Goal: Register for event/course

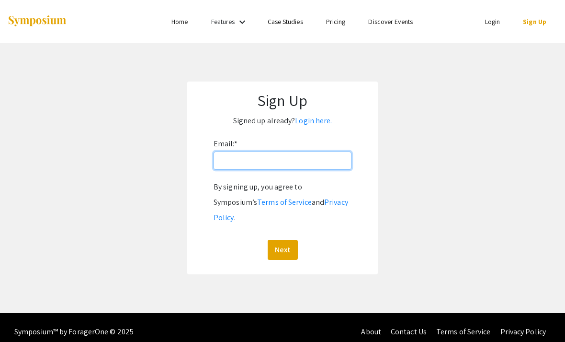
click at [335, 162] on input "Email: *" at bounding box center [283, 160] width 138 height 18
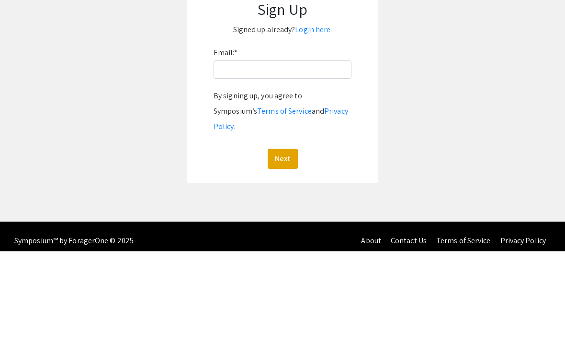
click at [308, 115] on link "Login here." at bounding box center [313, 120] width 37 height 10
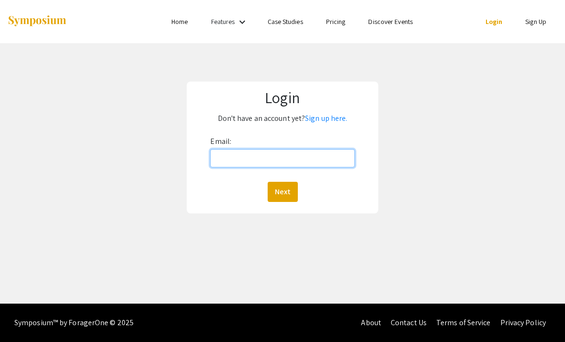
click at [308, 149] on input "Email:" at bounding box center [282, 158] width 144 height 18
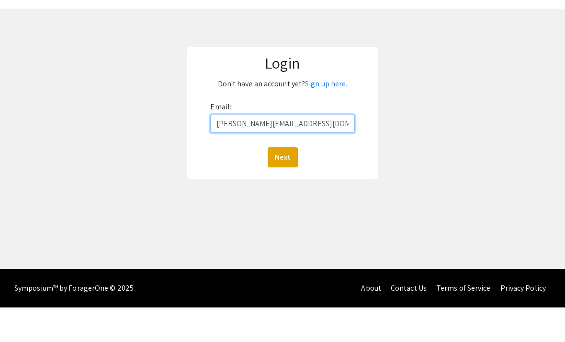
type input "[PERSON_NAME][EMAIL_ADDRESS][DOMAIN_NAME][PERSON_NAME]"
click at [283, 182] on button "Next" at bounding box center [283, 192] width 30 height 20
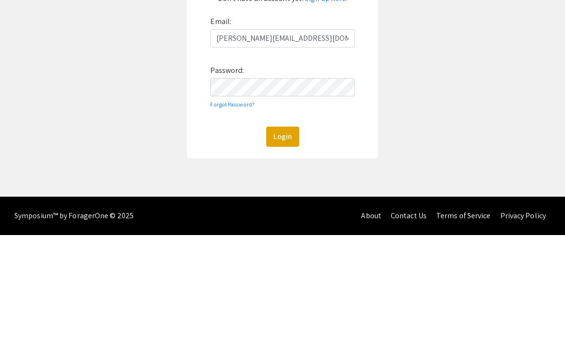
click at [278, 233] on button "Login" at bounding box center [282, 243] width 33 height 20
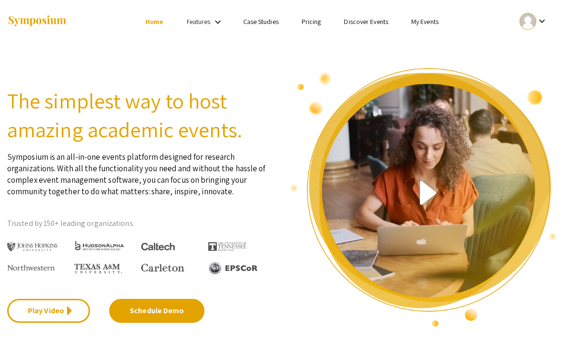
click at [366, 26] on link "Discover Events" at bounding box center [366, 21] width 45 height 9
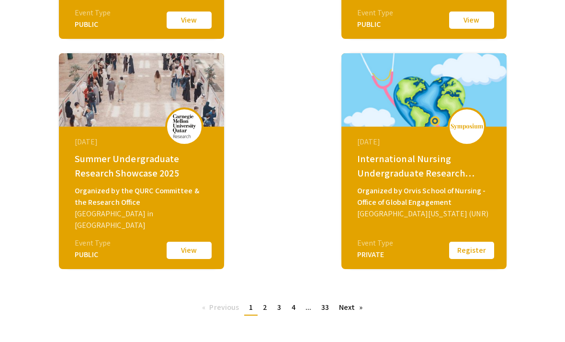
scroll to position [588, 0]
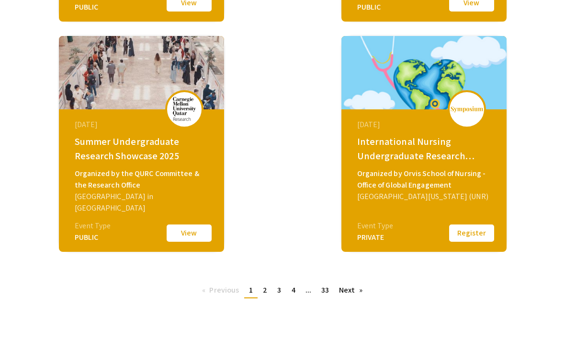
click at [271, 286] on link "page 2" at bounding box center [265, 290] width 14 height 14
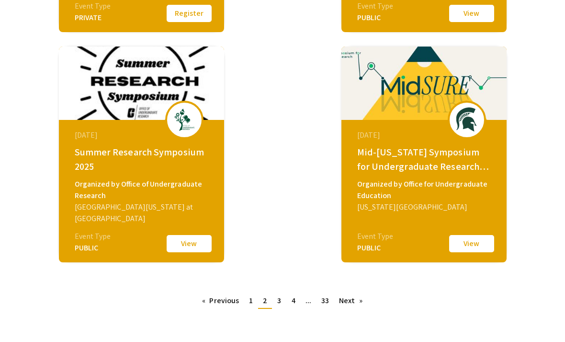
scroll to position [577, 0]
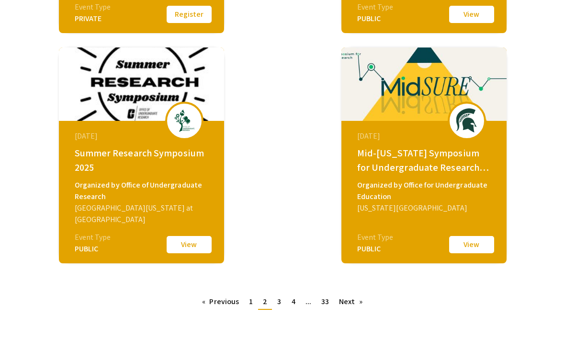
click at [251, 301] on span "1" at bounding box center [251, 301] width 4 height 10
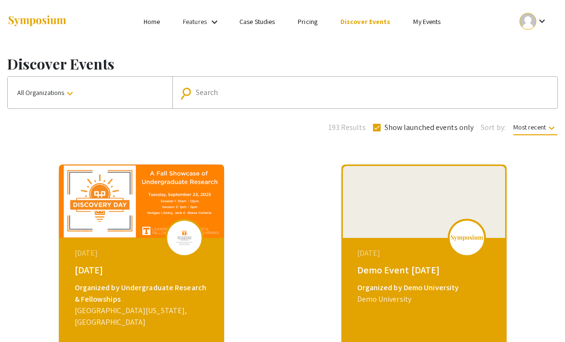
click at [537, 126] on span "Most recent keyboard_arrow_down" at bounding box center [536, 129] width 44 height 12
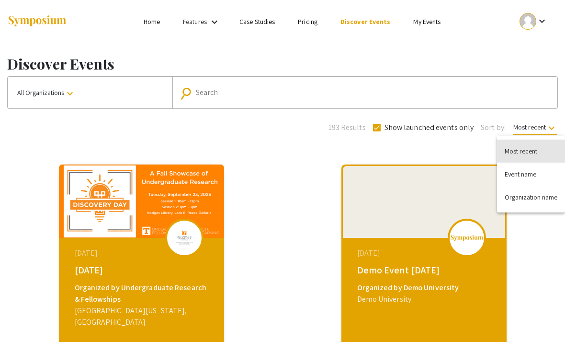
click at [534, 152] on button "Most recent" at bounding box center [531, 150] width 68 height 23
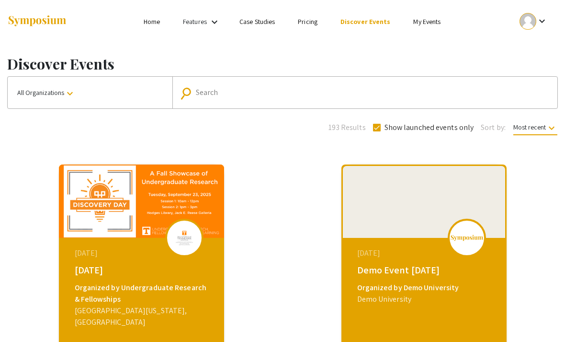
click at [380, 133] on label "Show launched events only" at bounding box center [423, 128] width 101 height 12
click at [377, 132] on input "Show launched events only" at bounding box center [377, 131] width 0 height 0
checkbox input "false"
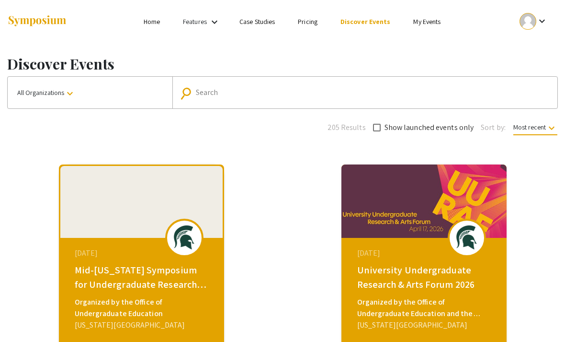
click at [150, 26] on link "Home" at bounding box center [152, 21] width 16 height 9
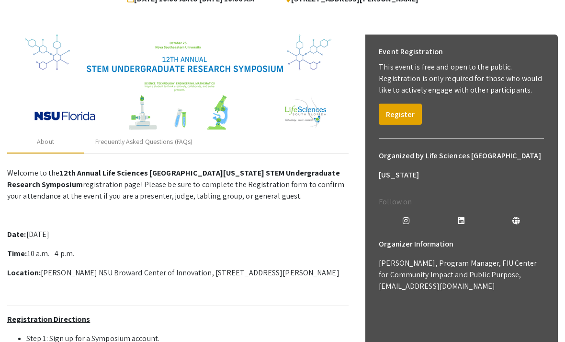
scroll to position [110, 0]
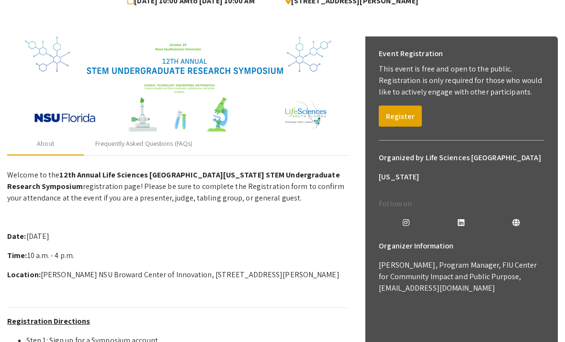
click at [405, 115] on button "Register" at bounding box center [400, 115] width 43 height 21
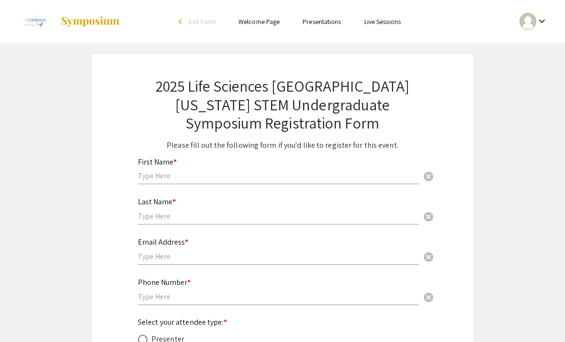
click at [344, 161] on div "First Name * cancel" at bounding box center [278, 166] width 281 height 36
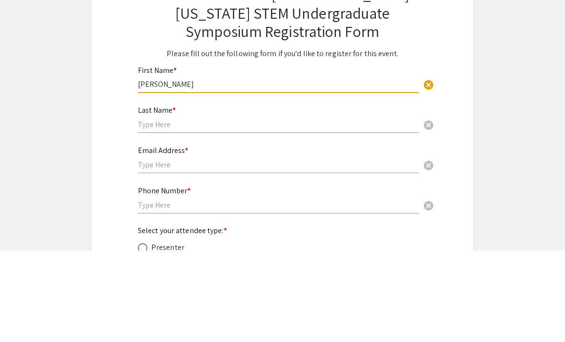
type input "[PERSON_NAME]"
click at [288, 211] on input "text" at bounding box center [278, 216] width 281 height 10
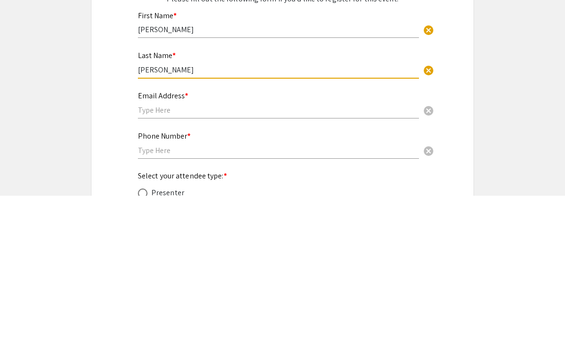
type input "[PERSON_NAME]"
click at [277, 251] on input "text" at bounding box center [278, 256] width 281 height 10
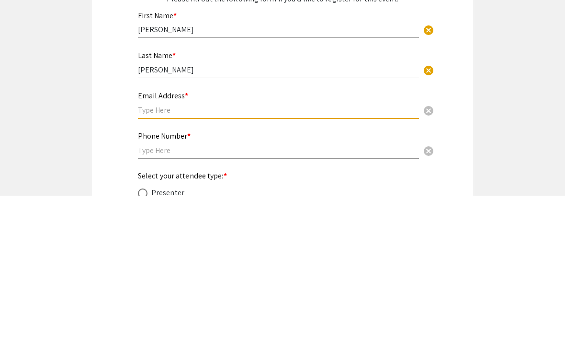
type input "[PERSON_NAME][EMAIL_ADDRESS][DOMAIN_NAME][PERSON_NAME]"
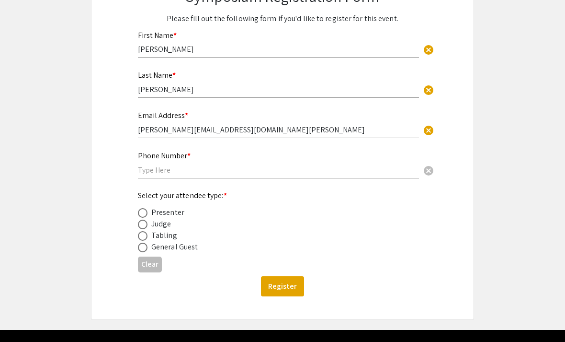
click at [257, 174] on input "text" at bounding box center [278, 170] width 281 height 10
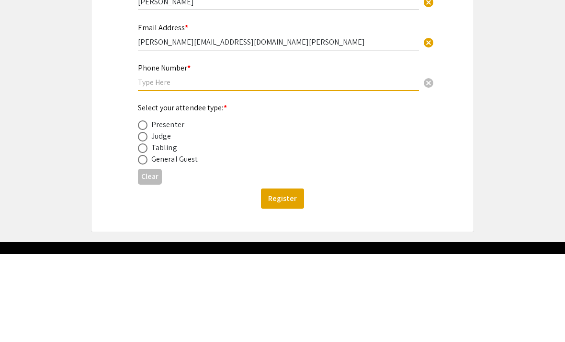
type input "9544714539"
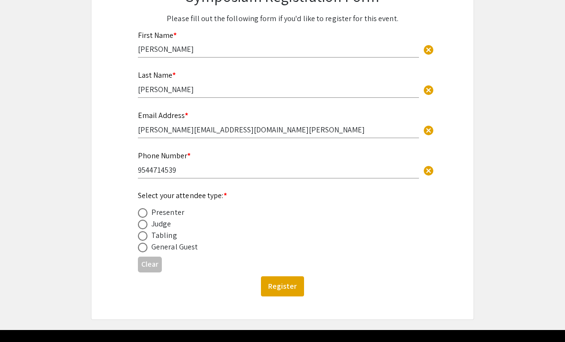
click at [176, 218] on div "Presenter" at bounding box center [167, 213] width 33 height 12
click at [173, 211] on div "Presenter" at bounding box center [167, 213] width 33 height 12
click at [150, 212] on label at bounding box center [144, 213] width 13 height 10
click at [148, 212] on input "radio" at bounding box center [143, 213] width 10 height 10
radio input "true"
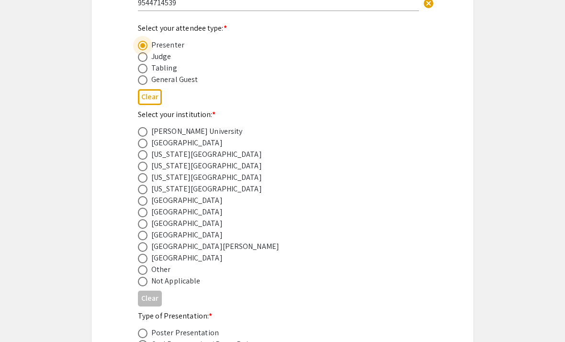
scroll to position [293, 0]
click at [144, 135] on span at bounding box center [143, 132] width 10 height 10
click at [144, 135] on input "radio" at bounding box center [143, 132] width 10 height 10
radio input "true"
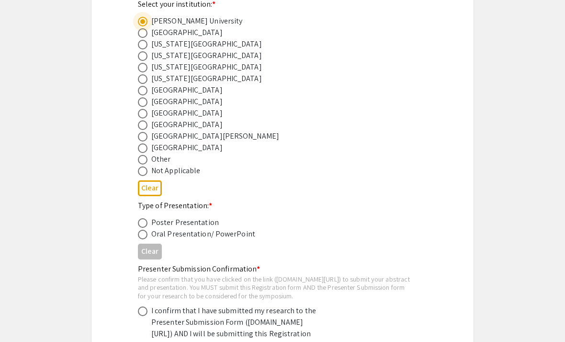
scroll to position [404, 0]
click at [147, 222] on span at bounding box center [143, 223] width 10 height 10
click at [147, 222] on input "radio" at bounding box center [143, 223] width 10 height 10
radio input "true"
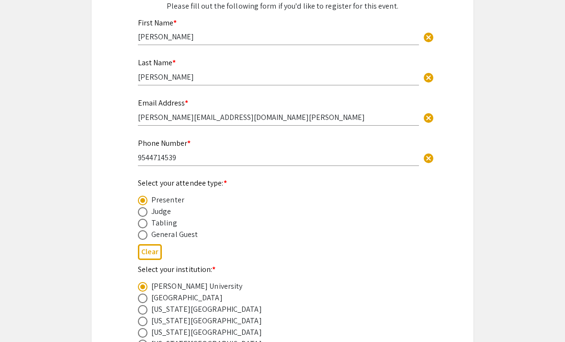
scroll to position [121, 0]
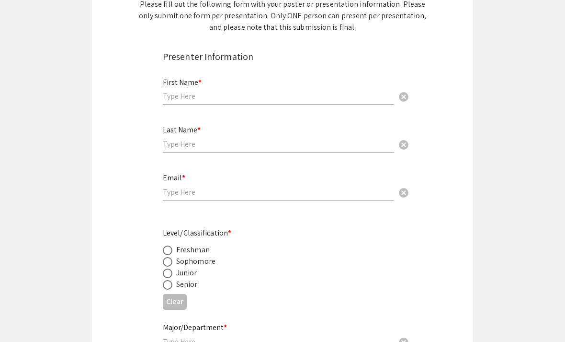
click at [277, 96] on input "text" at bounding box center [278, 96] width 231 height 10
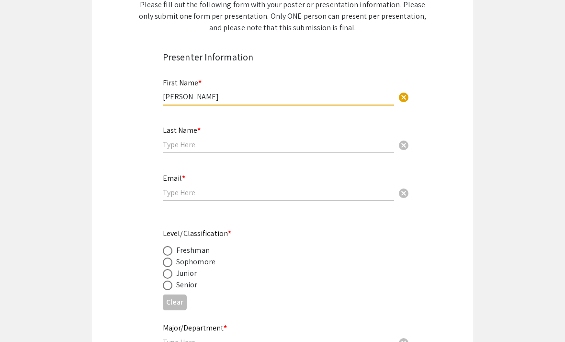
type input "[PERSON_NAME]"
click at [281, 141] on input "text" at bounding box center [278, 144] width 231 height 10
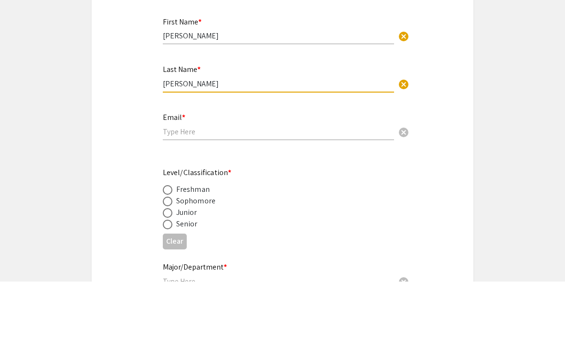
type input "[PERSON_NAME]"
click at [275, 187] on input "email" at bounding box center [278, 192] width 231 height 10
type input "[PERSON_NAME][EMAIL_ADDRESS][DOMAIN_NAME][PERSON_NAME]"
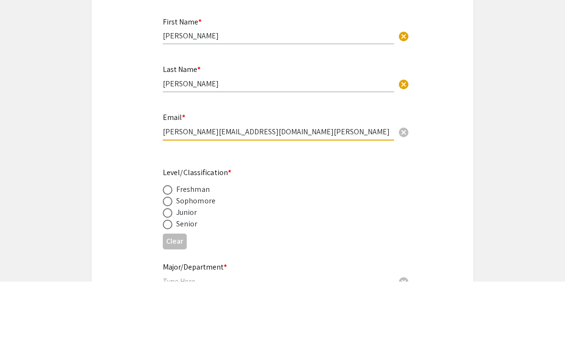
scroll to position [232, 0]
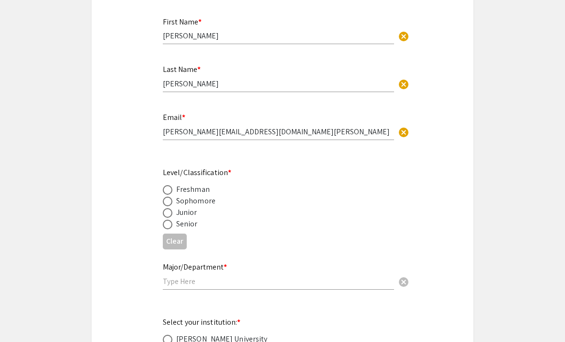
click at [199, 225] on div "Senior" at bounding box center [275, 224] width 224 height 12
click at [189, 225] on div "Senior" at bounding box center [187, 224] width 22 height 12
click at [172, 227] on span at bounding box center [168, 224] width 10 height 10
click at [172, 227] on input "radio" at bounding box center [168, 224] width 10 height 10
radio input "true"
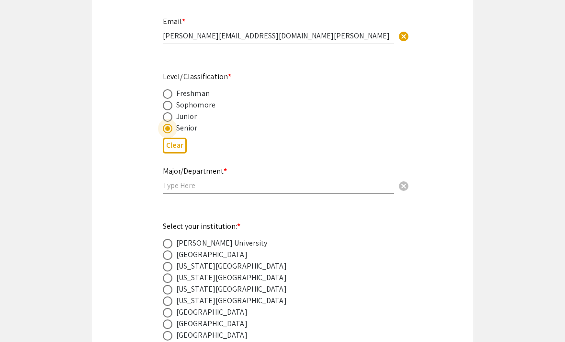
scroll to position [332, 0]
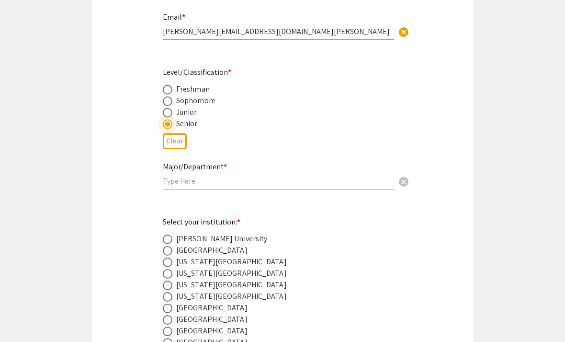
click at [268, 173] on div "Major/Department * cancel" at bounding box center [278, 171] width 231 height 36
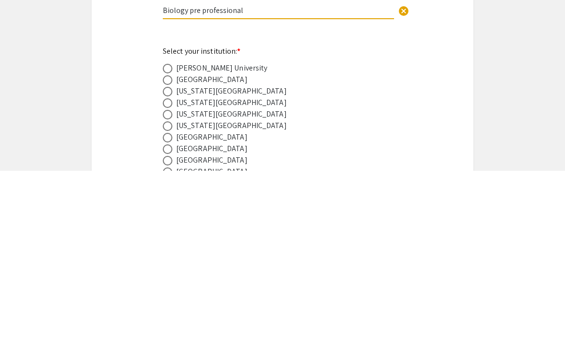
type input "Biology pre professional"
click at [224, 233] on div "[PERSON_NAME] University" at bounding box center [221, 239] width 91 height 12
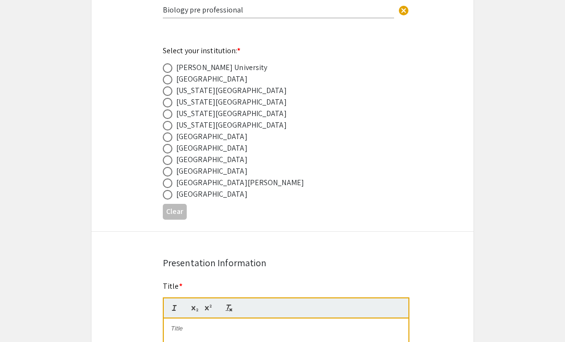
click at [168, 68] on span at bounding box center [168, 68] width 10 height 10
click at [168, 68] on input "radio" at bounding box center [168, 68] width 10 height 10
radio input "true"
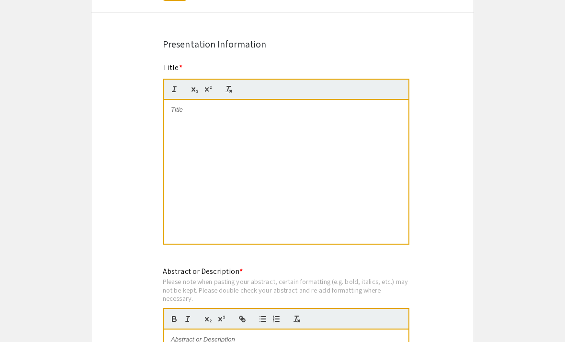
scroll to position [722, 0]
click at [185, 114] on p at bounding box center [286, 109] width 230 height 9
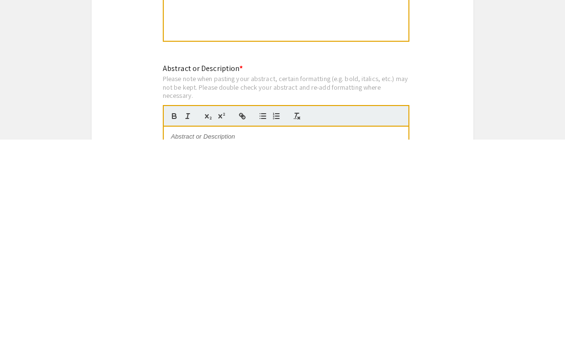
scroll to position [740, 0]
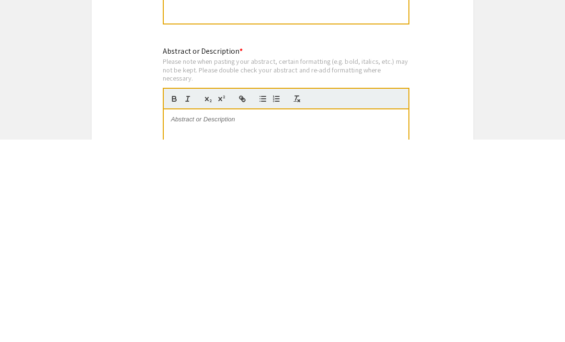
click at [271, 317] on p at bounding box center [286, 321] width 230 height 9
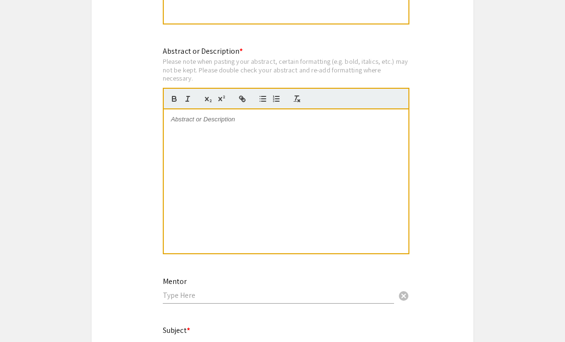
scroll to position [943, 0]
click at [197, 123] on p at bounding box center [286, 119] width 230 height 9
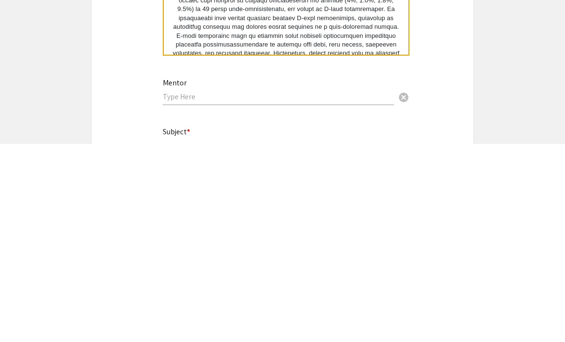
scroll to position [949, 0]
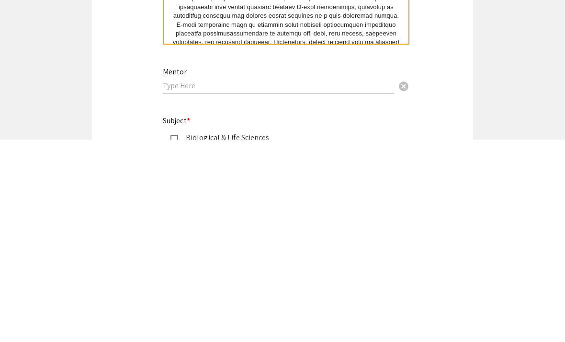
click at [300, 283] on input "text" at bounding box center [278, 288] width 231 height 10
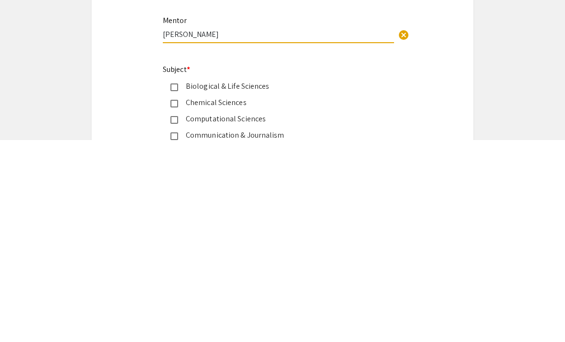
type input "[PERSON_NAME]"
click at [250, 283] on div "Biological & Life Sciences" at bounding box center [278, 289] width 201 height 12
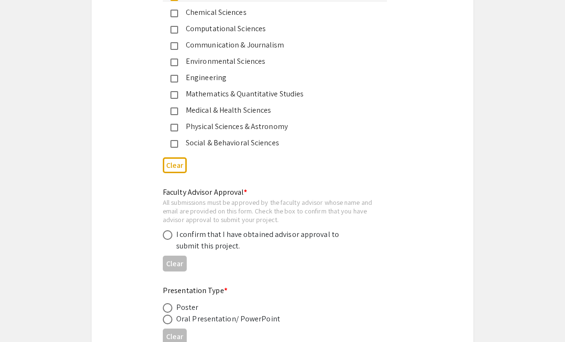
scroll to position [1293, 0]
click at [218, 248] on div "I confirm that I have obtained advisor approval to submit this project." at bounding box center [260, 240] width 168 height 23
click at [172, 239] on span at bounding box center [168, 235] width 10 height 10
click at [172, 239] on input "radio" at bounding box center [168, 235] width 10 height 10
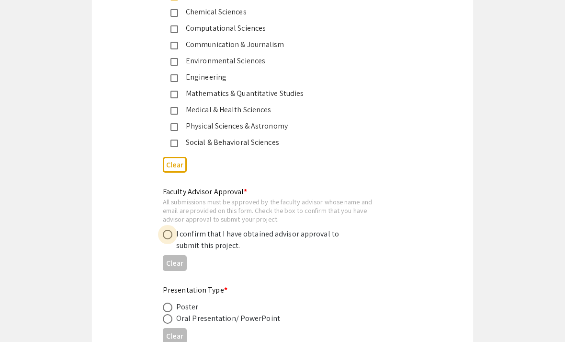
radio input "true"
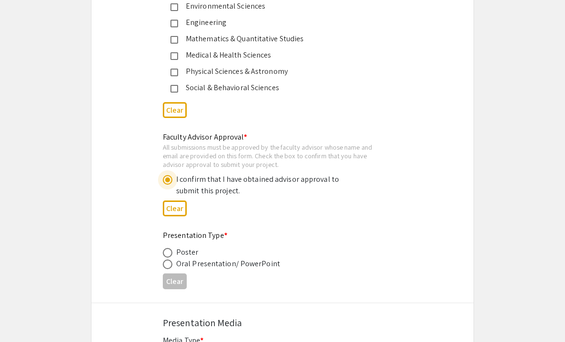
scroll to position [1348, 0]
click at [173, 257] on label at bounding box center [169, 253] width 13 height 10
click at [173, 257] on input "radio" at bounding box center [168, 253] width 10 height 10
radio input "true"
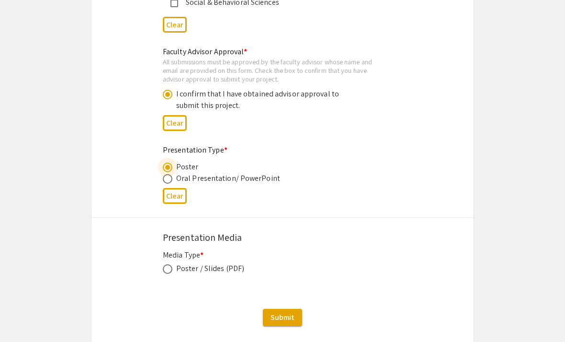
scroll to position [1464, 0]
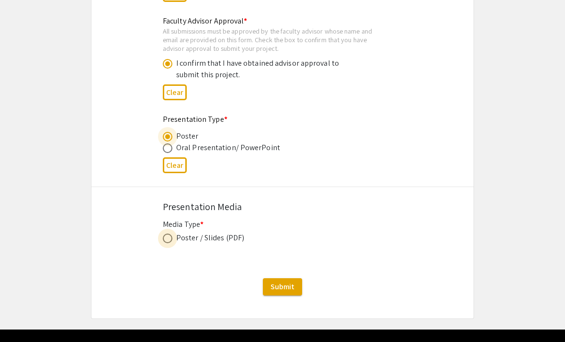
click at [173, 243] on label at bounding box center [169, 238] width 13 height 10
click at [173, 243] on input "radio" at bounding box center [168, 238] width 10 height 10
radio input "true"
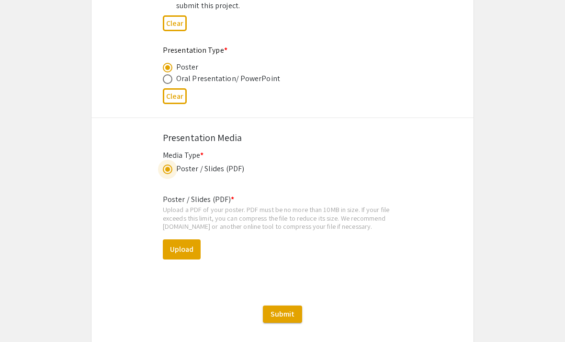
scroll to position [1559, 0]
